Goal: Transaction & Acquisition: Download file/media

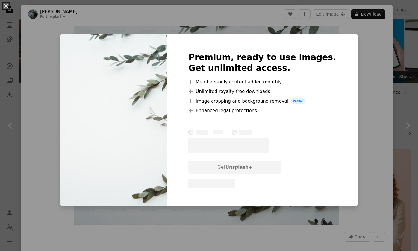
scroll to position [475, 0]
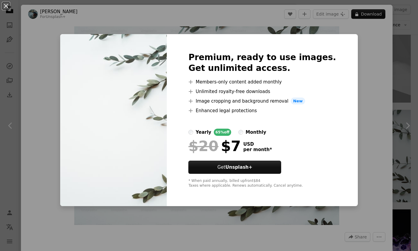
click at [351, 51] on div "An X shape Premium, ready to use images. Get unlimited access. A plus sign Memb…" at bounding box center [209, 125] width 418 height 251
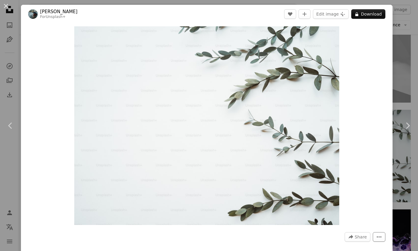
click at [379, 239] on button "More Actions" at bounding box center [379, 237] width 13 height 10
click at [401, 159] on dialog "An X shape Chevron left Chevron right [PERSON_NAME] For Unsplash+ A heart A plu…" at bounding box center [209, 125] width 418 height 251
click at [406, 153] on link "Chevron right" at bounding box center [407, 126] width 21 height 58
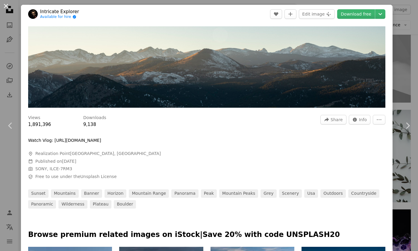
click at [7, 5] on button "An X shape" at bounding box center [5, 5] width 7 height 7
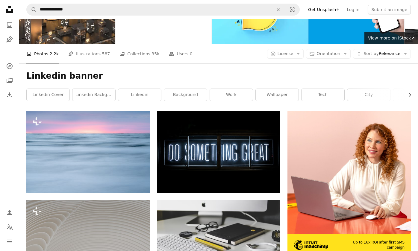
scroll to position [19, 0]
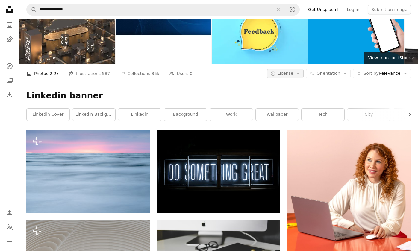
click at [292, 76] on span "License" at bounding box center [286, 73] width 16 height 5
click at [291, 122] on span "Free" at bounding box center [301, 122] width 37 height 6
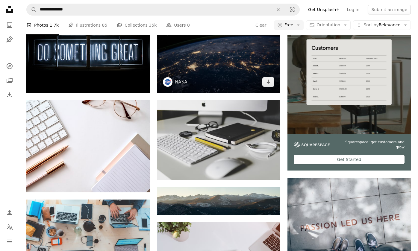
scroll to position [232, 0]
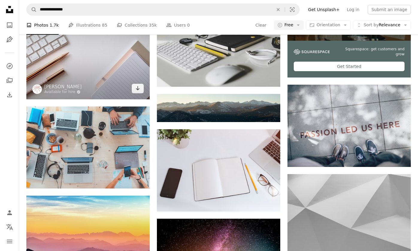
click at [117, 60] on img at bounding box center [87, 53] width 123 height 93
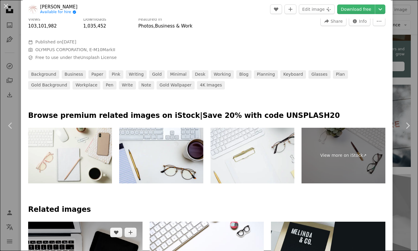
scroll to position [6, 0]
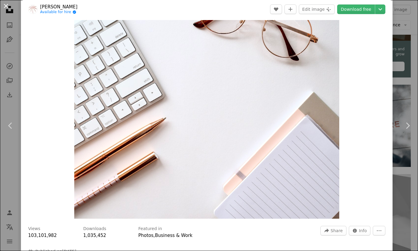
click at [6, 8] on button "An X shape" at bounding box center [5, 5] width 7 height 7
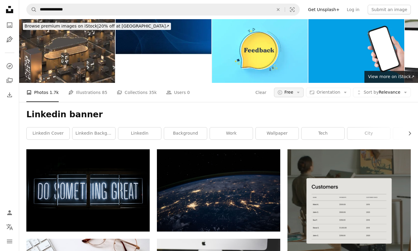
click at [293, 92] on span "Free" at bounding box center [289, 93] width 9 height 6
click at [294, 119] on span "All" at bounding box center [307, 119] width 37 height 6
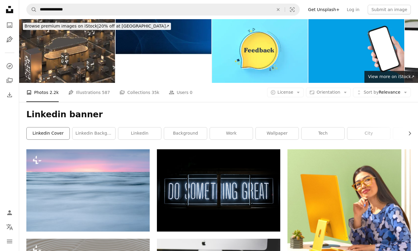
click at [49, 136] on link "linkedin cover" at bounding box center [48, 134] width 43 height 12
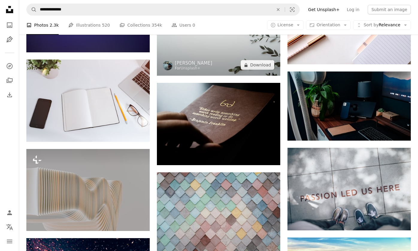
scroll to position [361, 0]
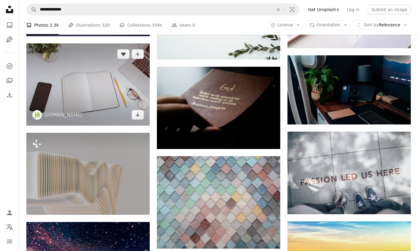
click at [106, 91] on img at bounding box center [87, 84] width 123 height 82
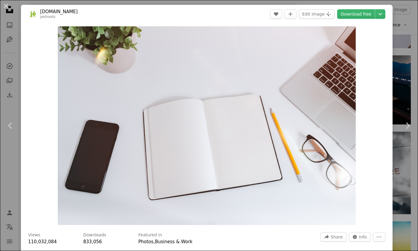
click at [403, 35] on div "An X shape Chevron left Chevron right [DOMAIN_NAME] jeshoots A heart A plus sig…" at bounding box center [209, 125] width 418 height 251
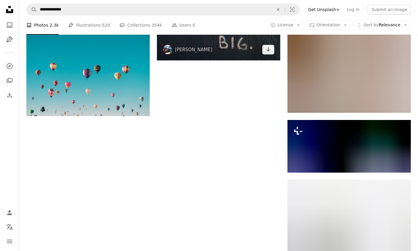
scroll to position [730, 0]
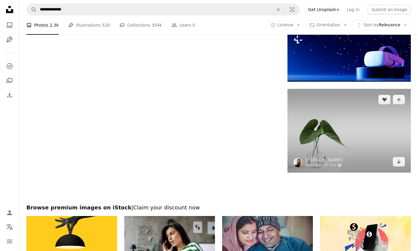
click at [332, 117] on img at bounding box center [349, 131] width 123 height 84
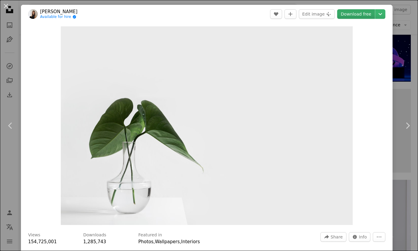
click at [371, 16] on link "Download free" at bounding box center [356, 14] width 38 height 10
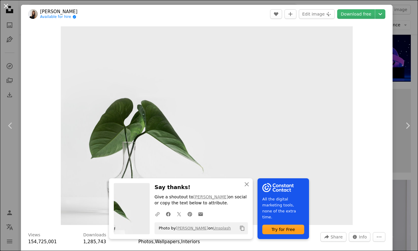
click at [6, 6] on button "An X shape" at bounding box center [5, 5] width 7 height 7
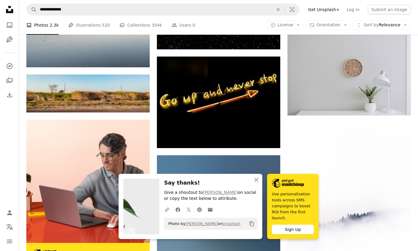
scroll to position [878, 0]
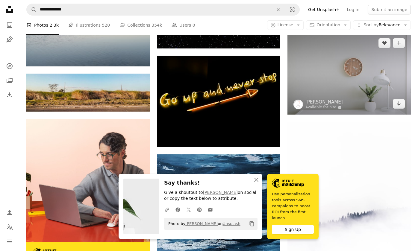
click at [358, 83] on img at bounding box center [349, 73] width 123 height 82
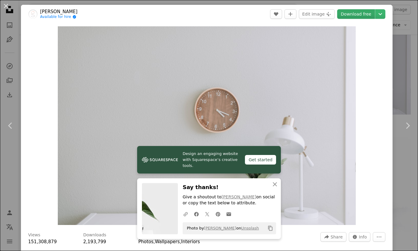
click at [364, 14] on link "Download free" at bounding box center [356, 14] width 38 height 10
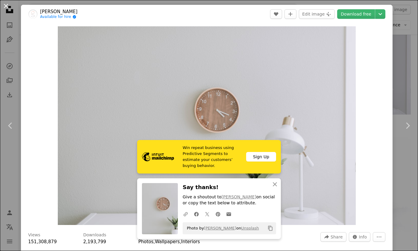
click at [7, 7] on button "An X shape" at bounding box center [5, 5] width 7 height 7
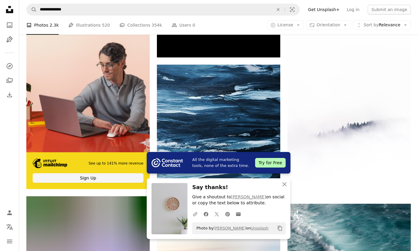
scroll to position [985, 0]
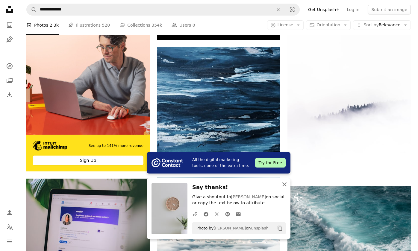
click at [284, 186] on icon "button" at bounding box center [284, 184] width 4 height 4
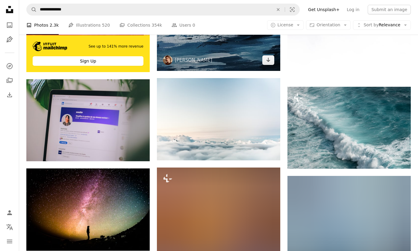
scroll to position [1098, 0]
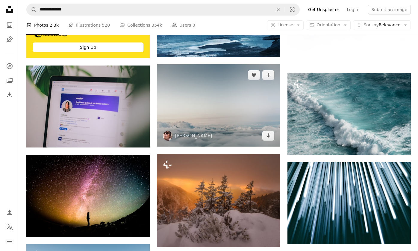
click at [228, 124] on img at bounding box center [218, 105] width 123 height 82
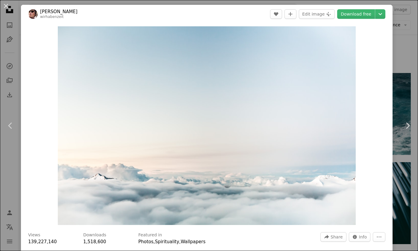
click at [403, 25] on div "An X shape Chevron left Chevron right [PERSON_NAME] wirhabenzeit A heart A plus…" at bounding box center [209, 125] width 418 height 251
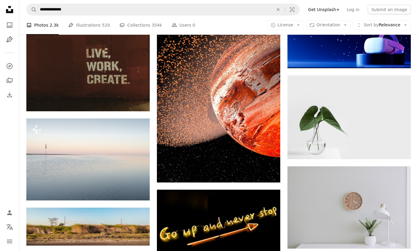
scroll to position [774, 0]
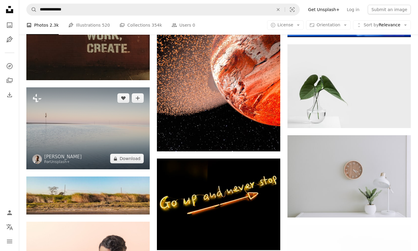
click at [104, 112] on img at bounding box center [87, 128] width 123 height 82
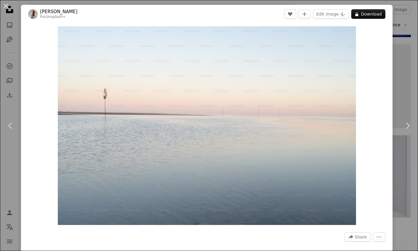
click at [411, 44] on div "An X shape Chevron left Chevron right [PERSON_NAME] For Unsplash+ A heart A plu…" at bounding box center [209, 125] width 418 height 251
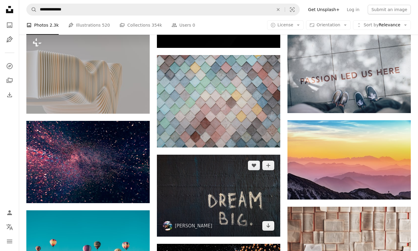
scroll to position [448, 0]
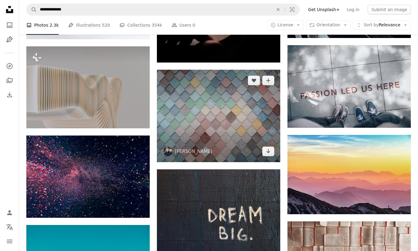
click at [226, 109] on img at bounding box center [218, 116] width 123 height 93
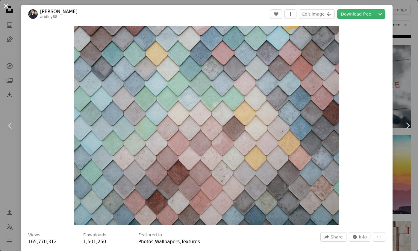
click at [402, 77] on div "An X shape Chevron left Chevron right [PERSON_NAME] aridley88 A heart A plus si…" at bounding box center [209, 125] width 418 height 251
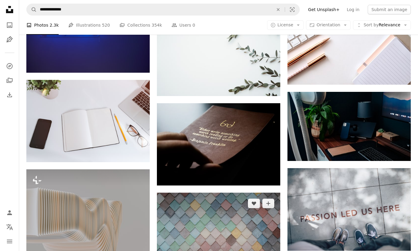
scroll to position [271, 0]
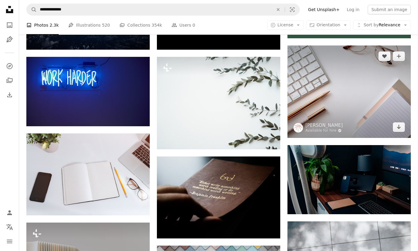
click at [336, 86] on img at bounding box center [349, 92] width 123 height 93
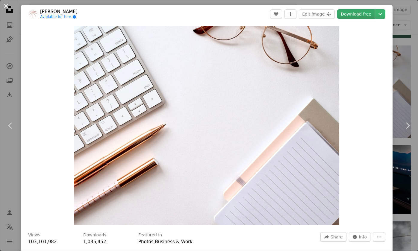
click at [357, 15] on link "Download free" at bounding box center [356, 14] width 38 height 10
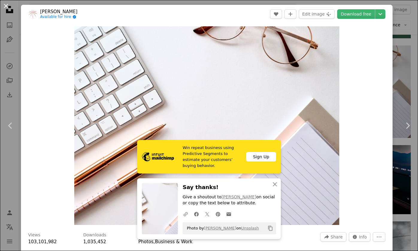
click at [4, 7] on button "An X shape" at bounding box center [5, 5] width 7 height 7
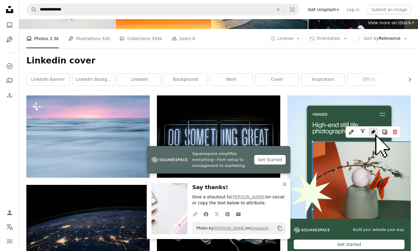
scroll to position [51, 0]
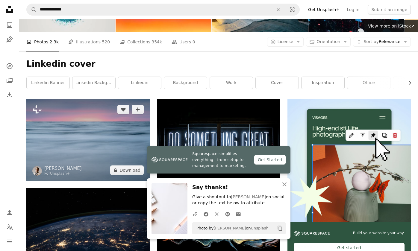
click at [96, 129] on img at bounding box center [87, 140] width 123 height 82
